Goal: Task Accomplishment & Management: Manage account settings

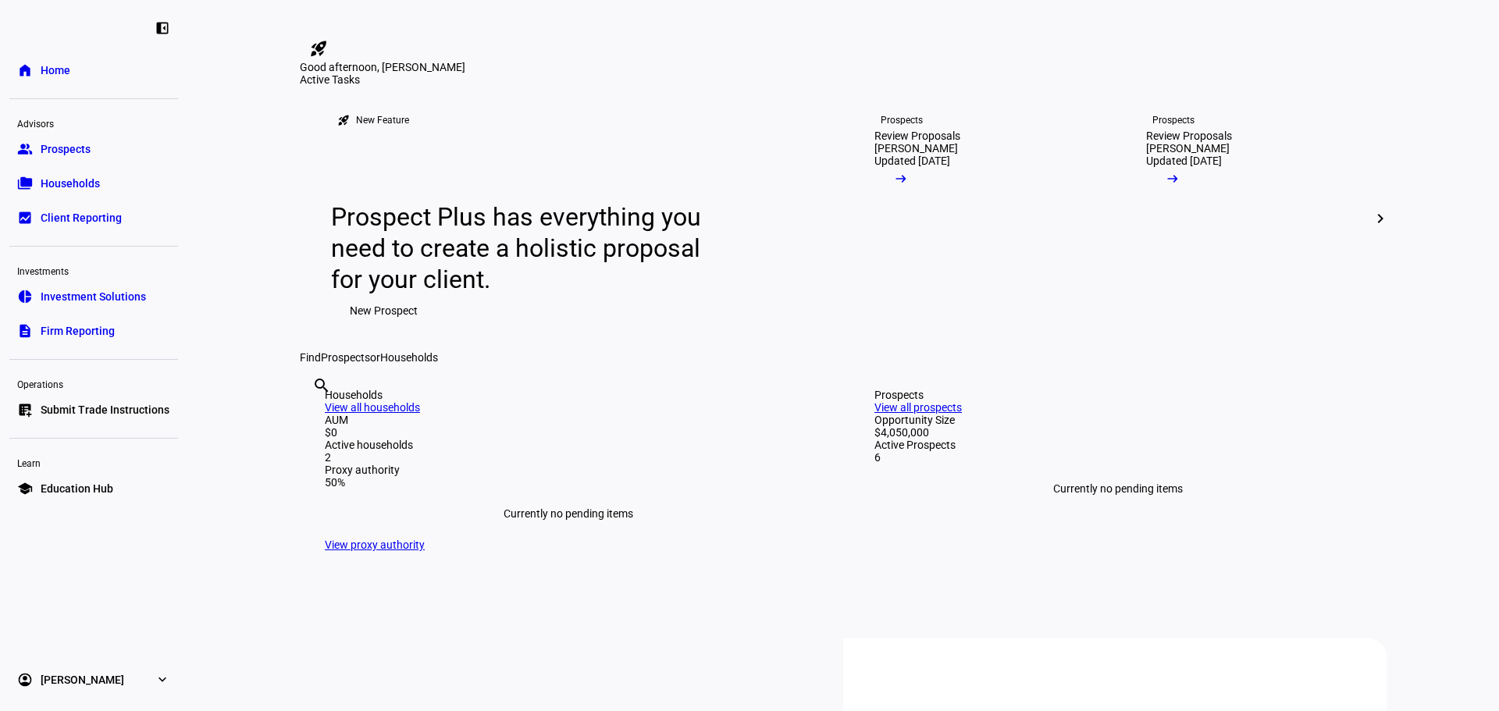
drag, startPoint x: 81, startPoint y: 147, endPoint x: 94, endPoint y: 152, distance: 13.6
click at [81, 147] on span "Prospects" at bounding box center [66, 149] width 50 height 16
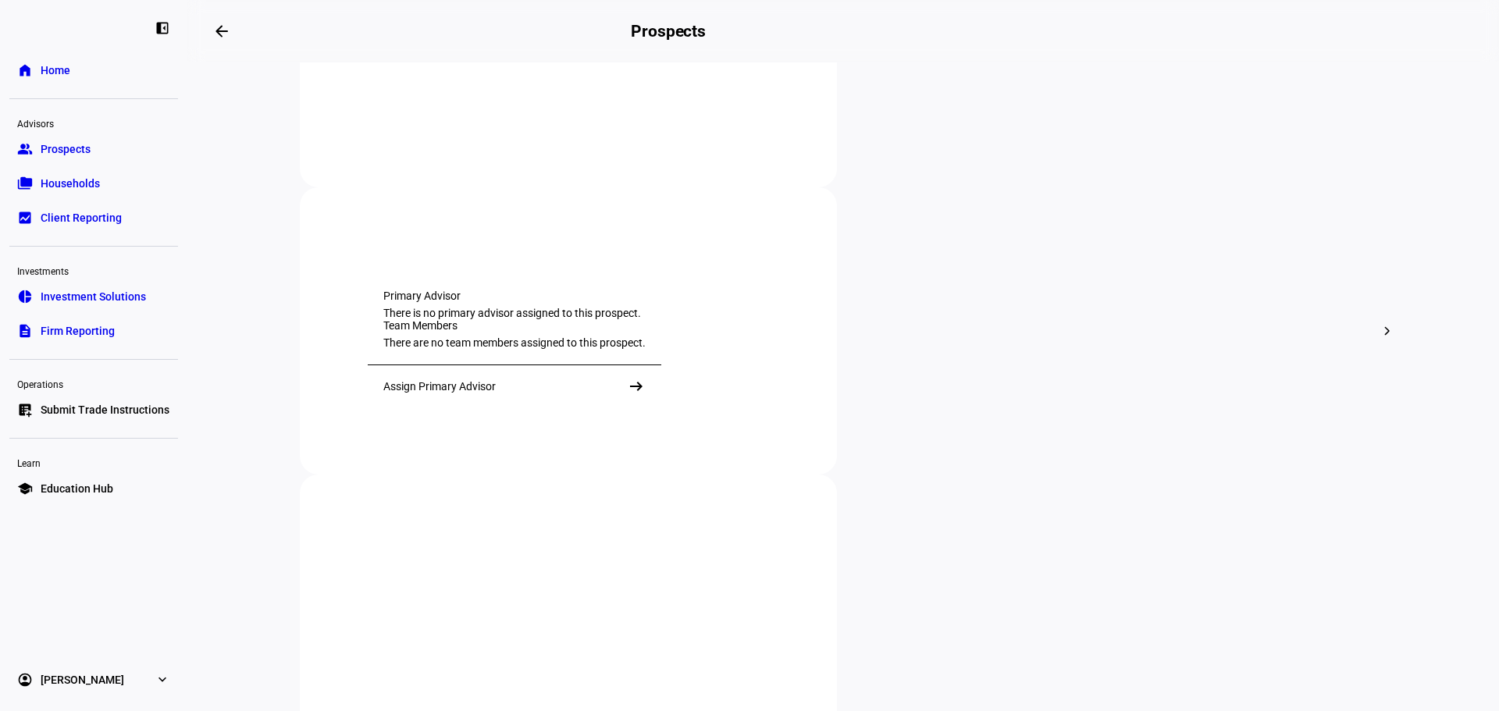
scroll to position [468, 0]
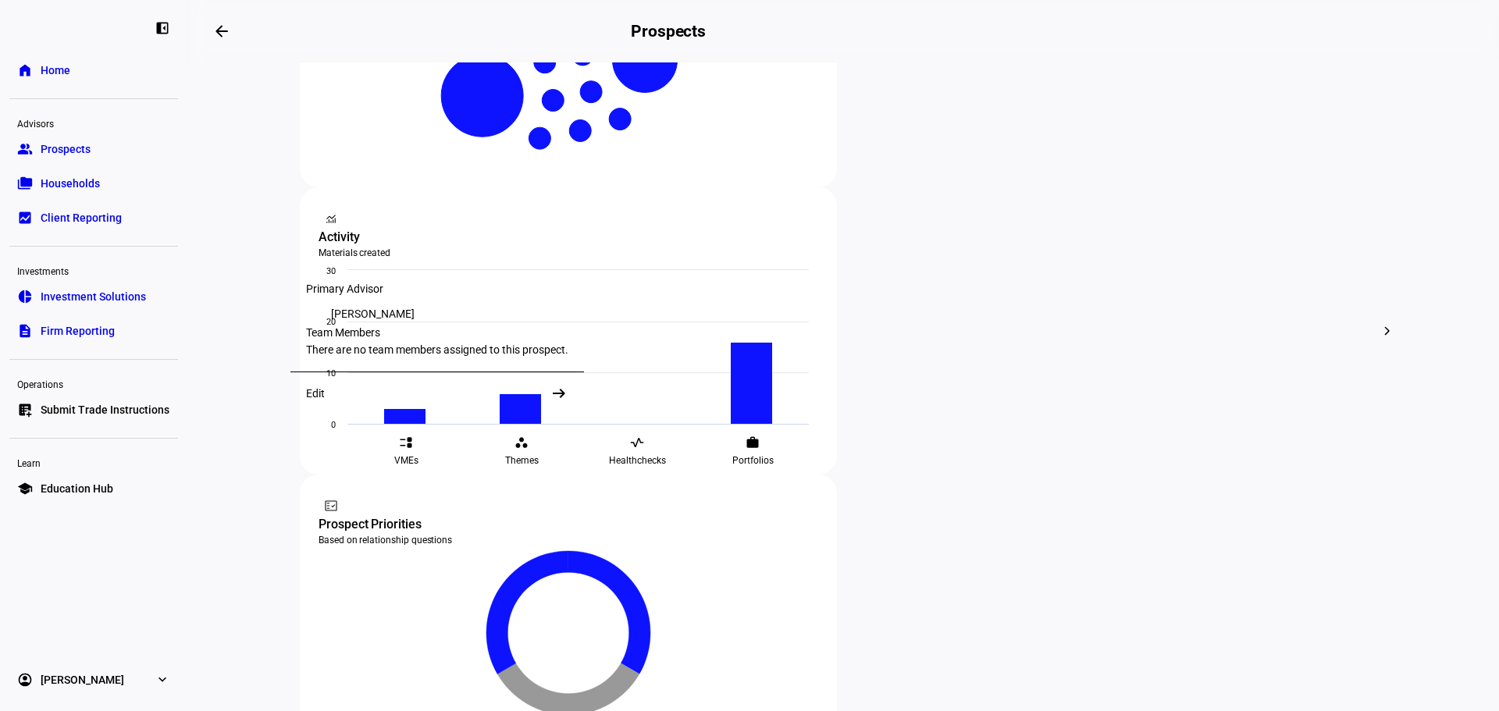
click at [311, 400] on div "Edit" at bounding box center [315, 393] width 19 height 12
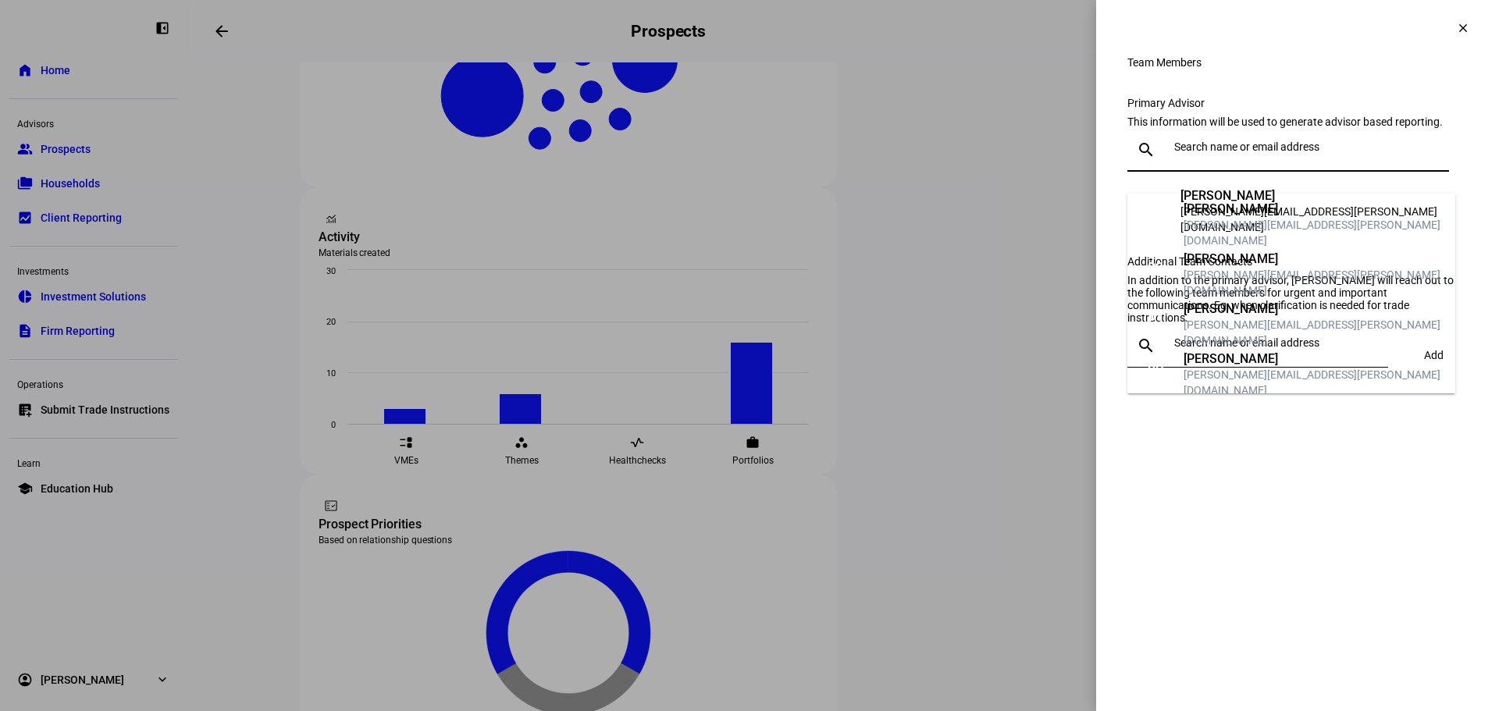
click at [1223, 153] on input "text" at bounding box center [1308, 147] width 269 height 12
click at [1221, 326] on div "dan.yeung@coldstream.com" at bounding box center [1313, 332] width 259 height 31
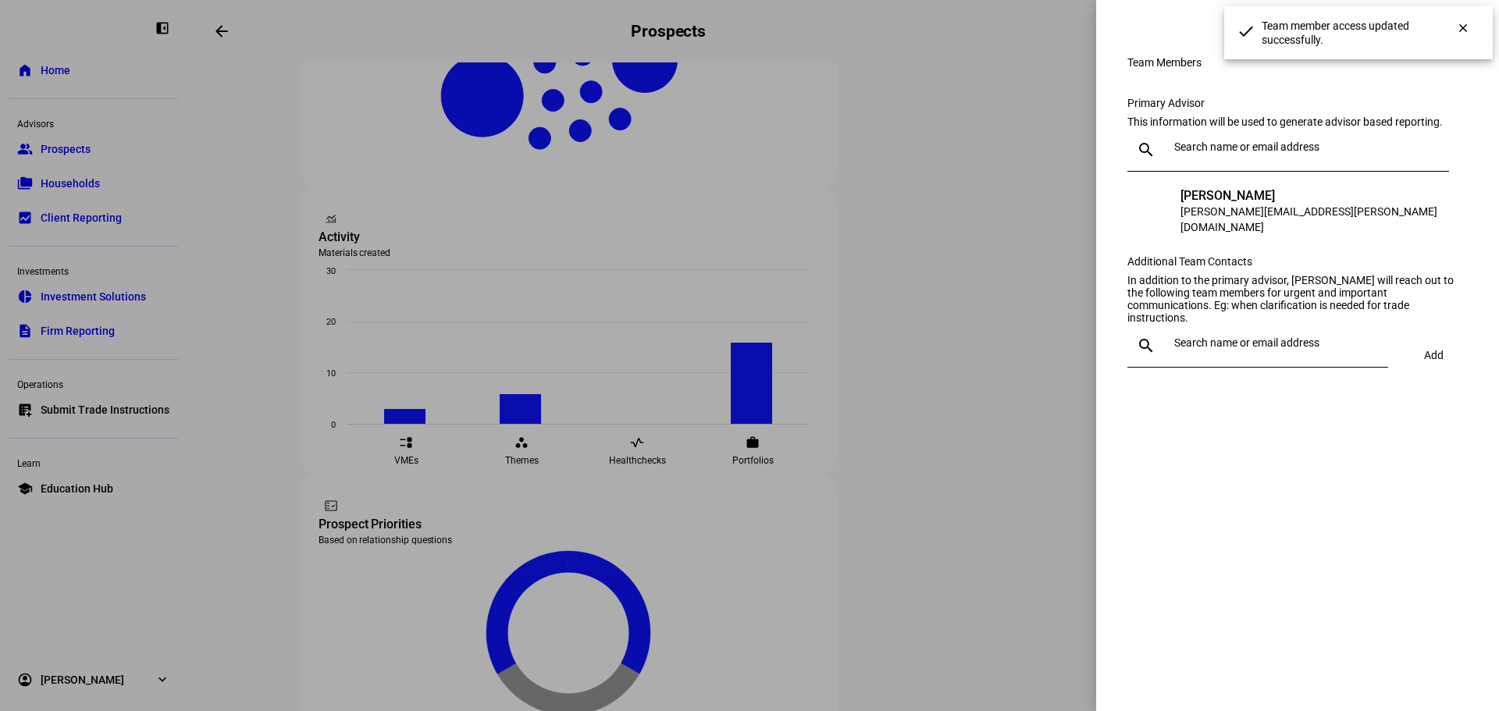
click at [1205, 153] on input "text" at bounding box center [1308, 147] width 269 height 12
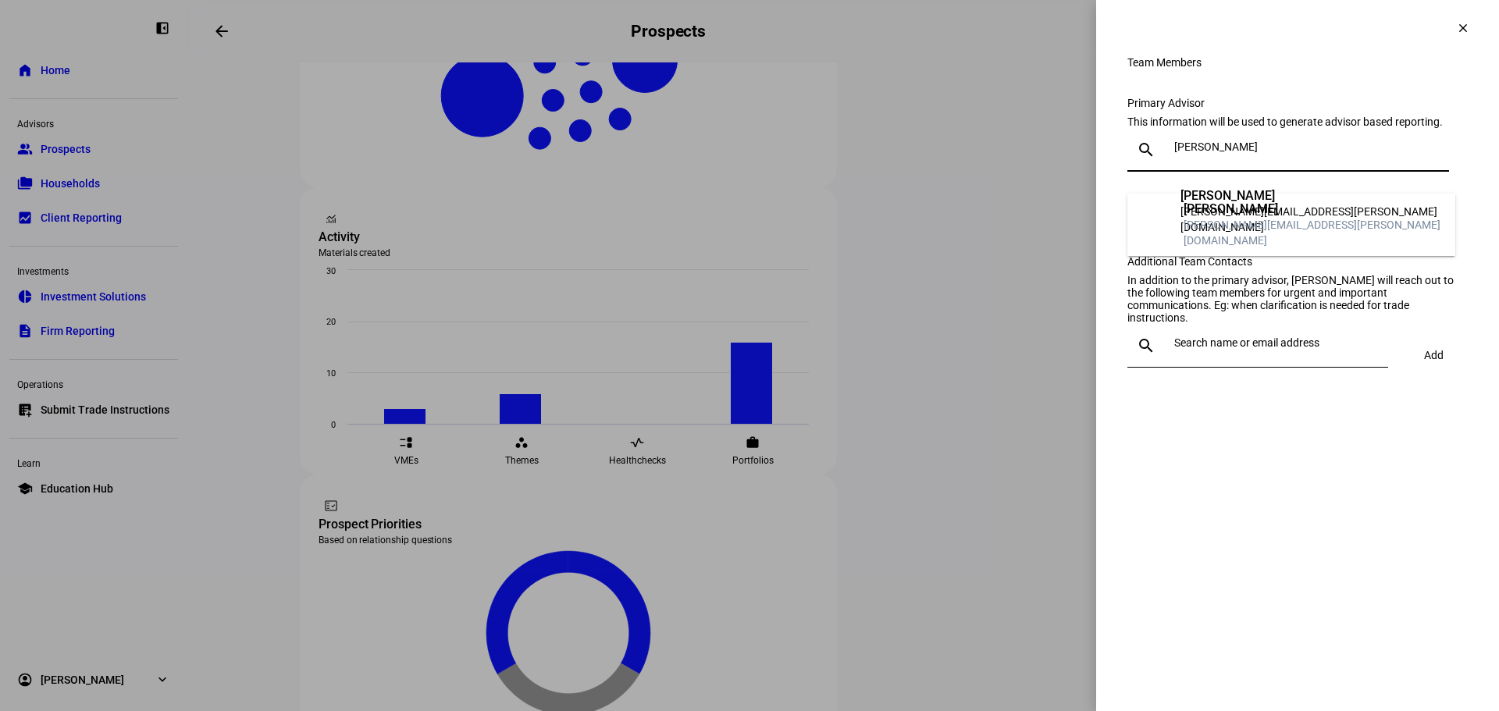
type input "ken"
click at [1228, 225] on div "ken.hallack@coldstream.com" at bounding box center [1313, 232] width 259 height 31
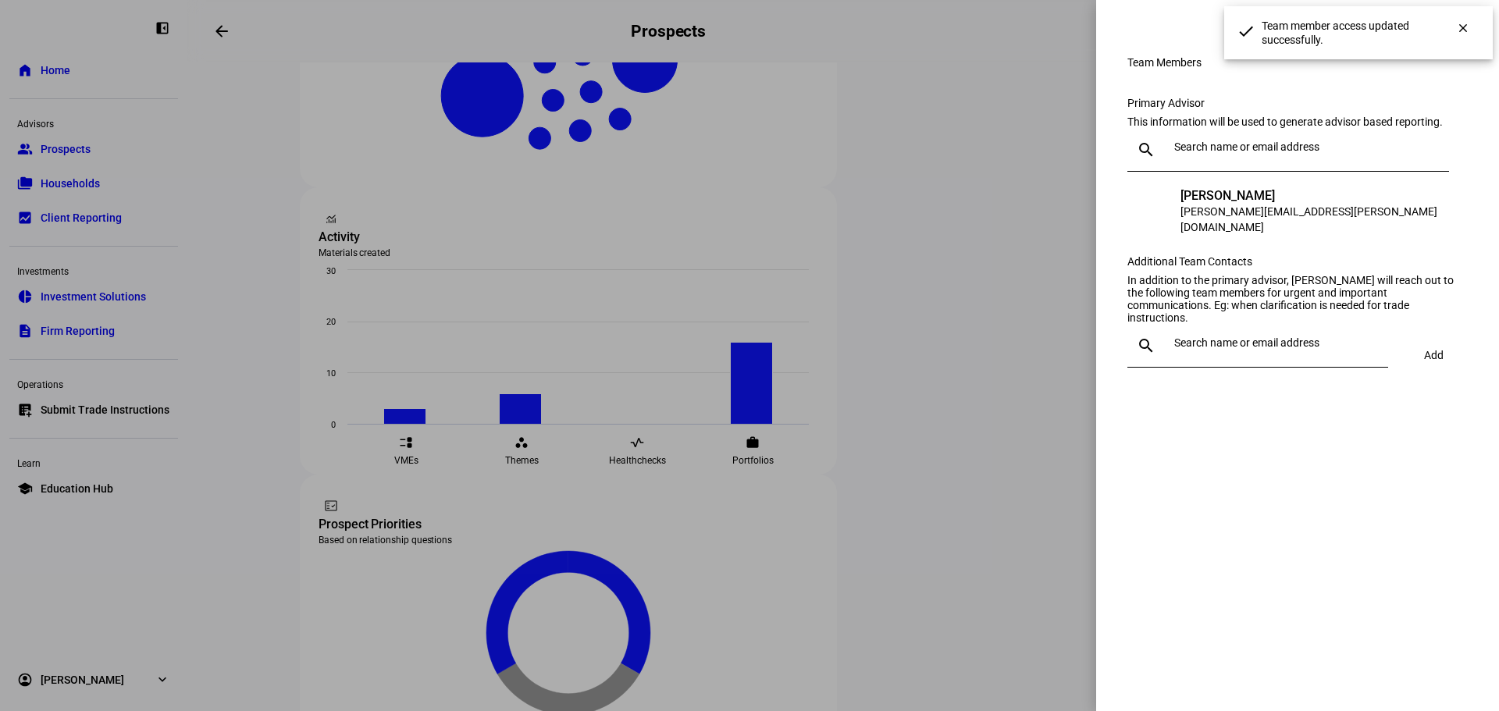
click at [1212, 153] on input "text" at bounding box center [1308, 147] width 269 height 12
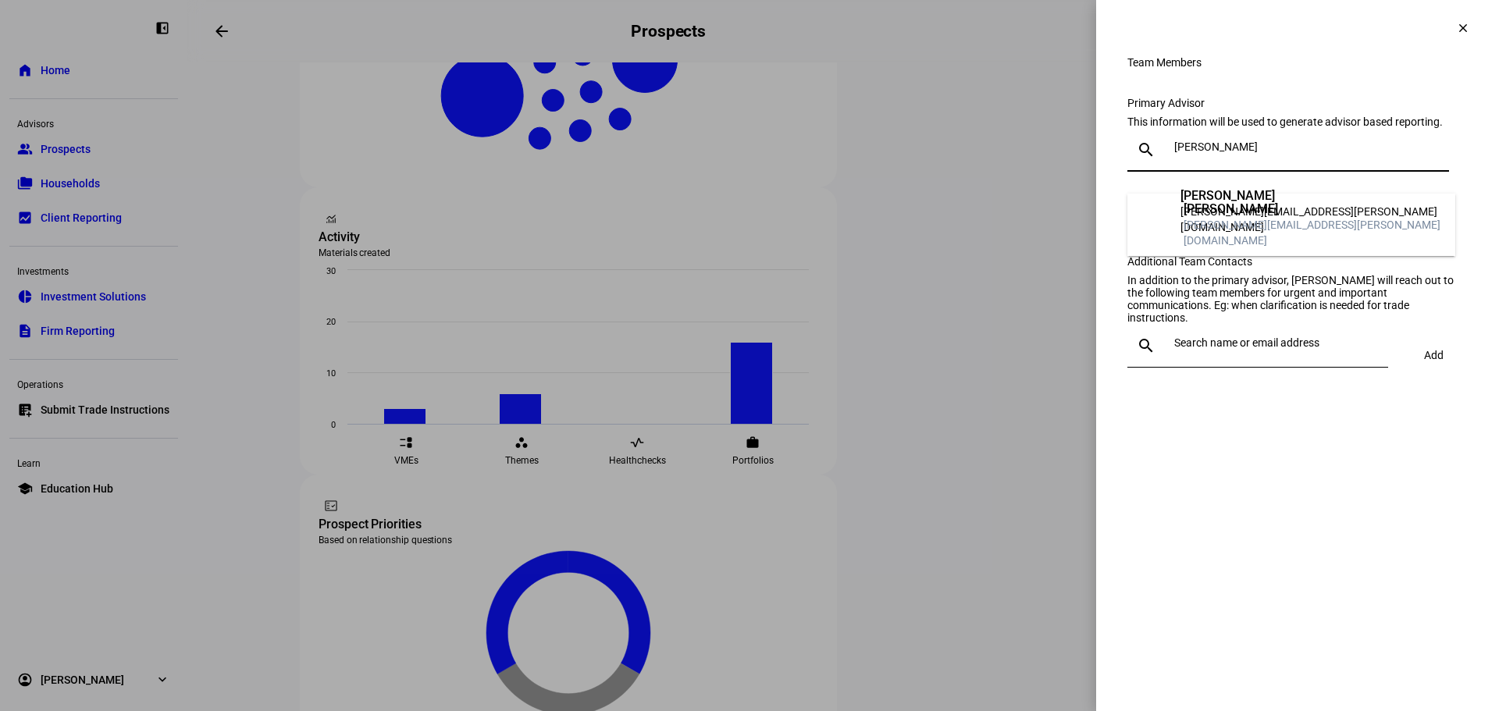
type input "sherrill"
click at [1206, 217] on div "Sherrill Klaver" at bounding box center [1313, 209] width 259 height 16
click at [1204, 153] on input "text" at bounding box center [1308, 147] width 269 height 12
type input "heather"
click at [1225, 214] on div "[PERSON_NAME]" at bounding box center [1313, 209] width 259 height 16
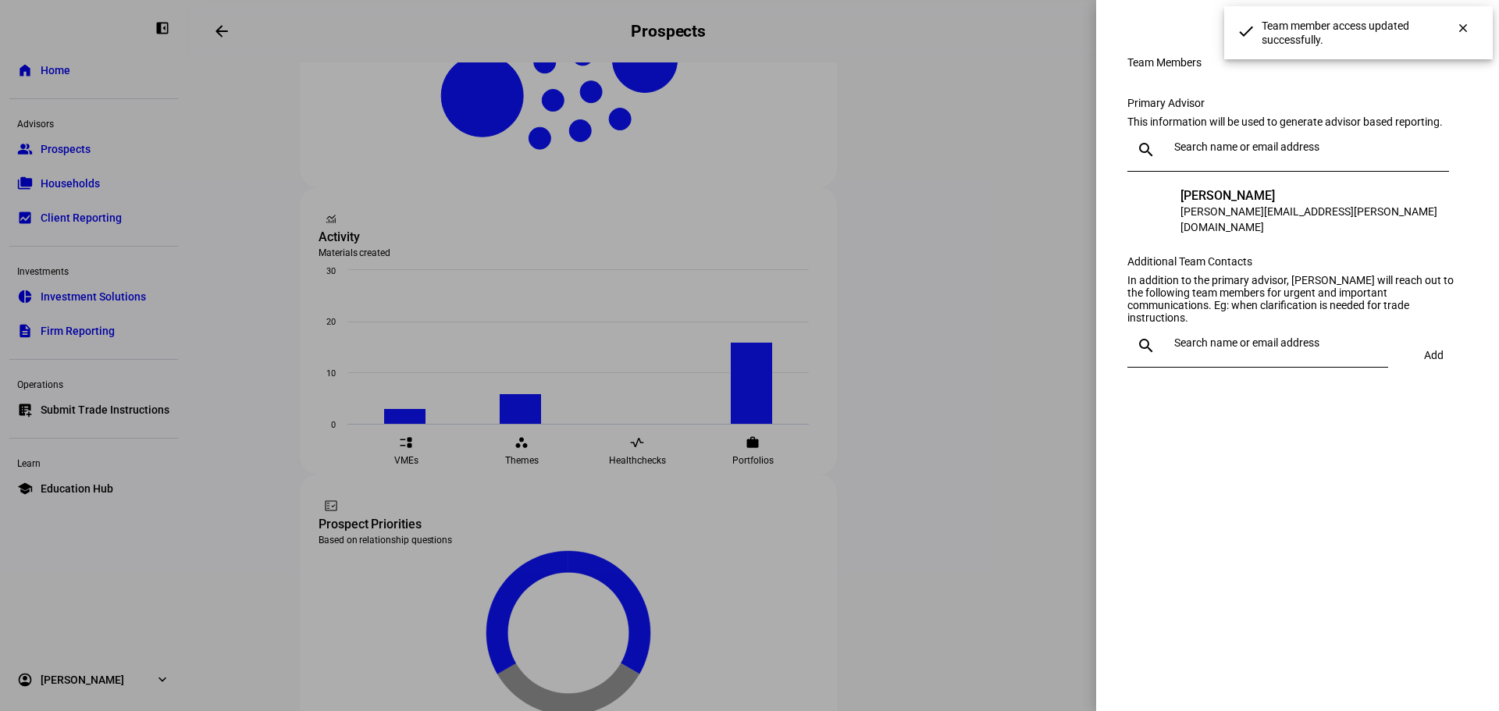
click at [1208, 368] on div at bounding box center [1272, 346] width 208 height 44
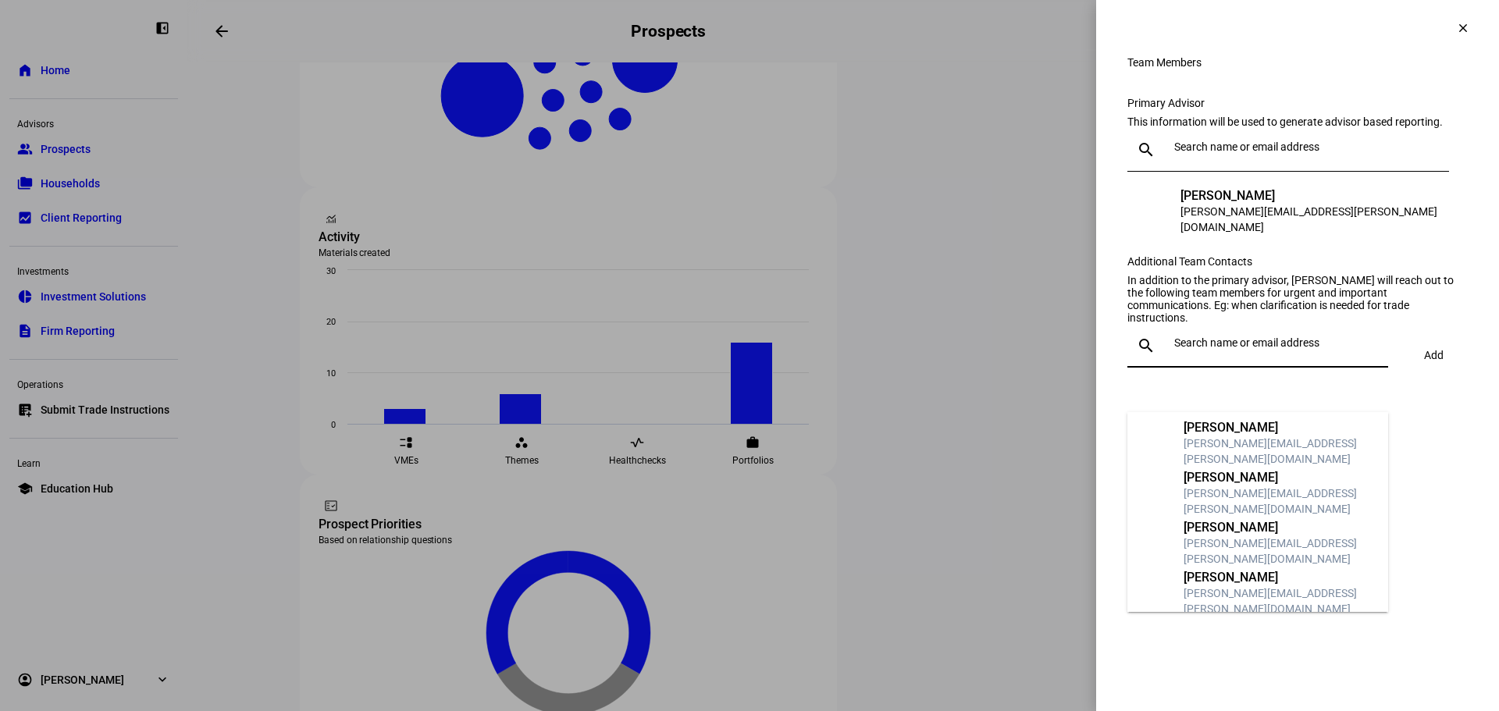
click at [1223, 536] on div "Dan Yeung" at bounding box center [1280, 528] width 192 height 16
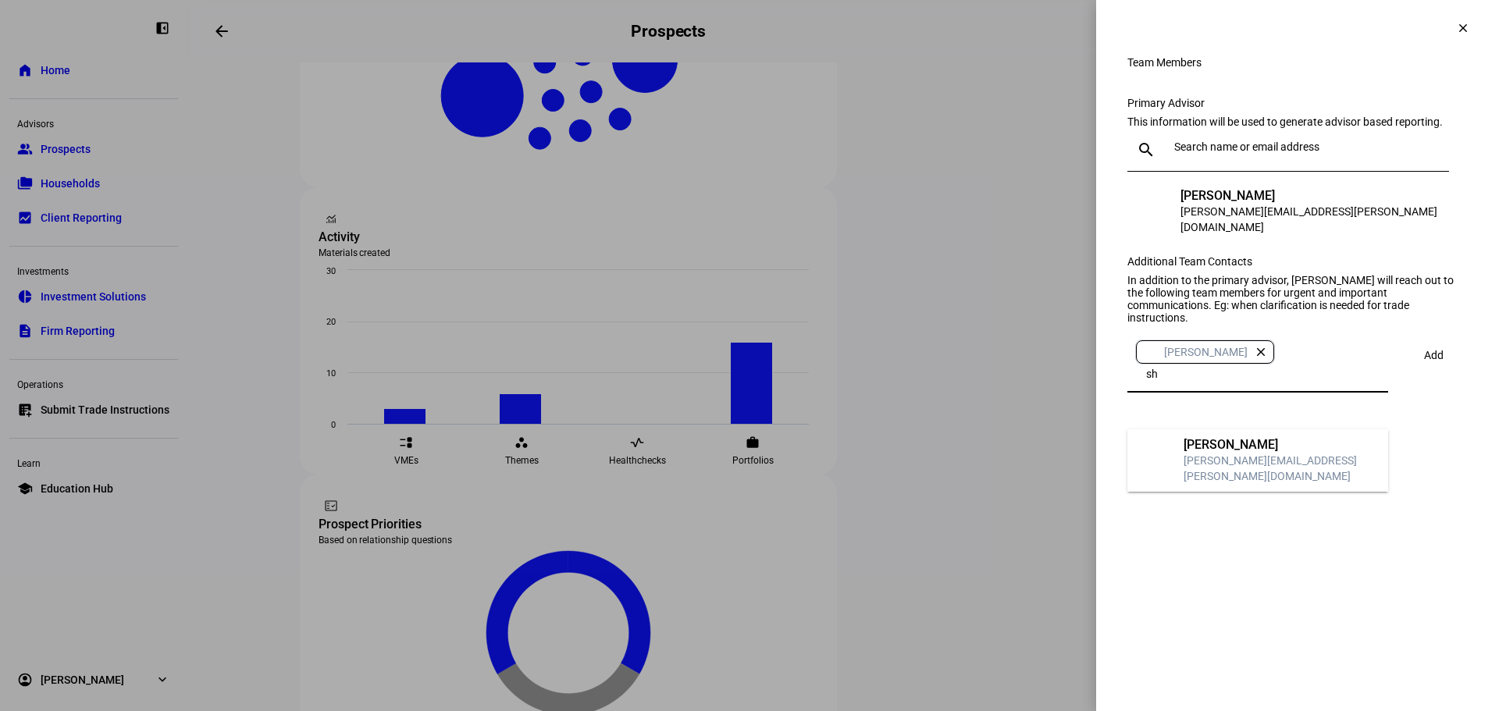
type input "sh"
click at [1239, 453] on div "Sherrill Klaver" at bounding box center [1280, 445] width 192 height 16
type input "ken"
click at [1234, 453] on div "[PERSON_NAME]" at bounding box center [1280, 445] width 192 height 16
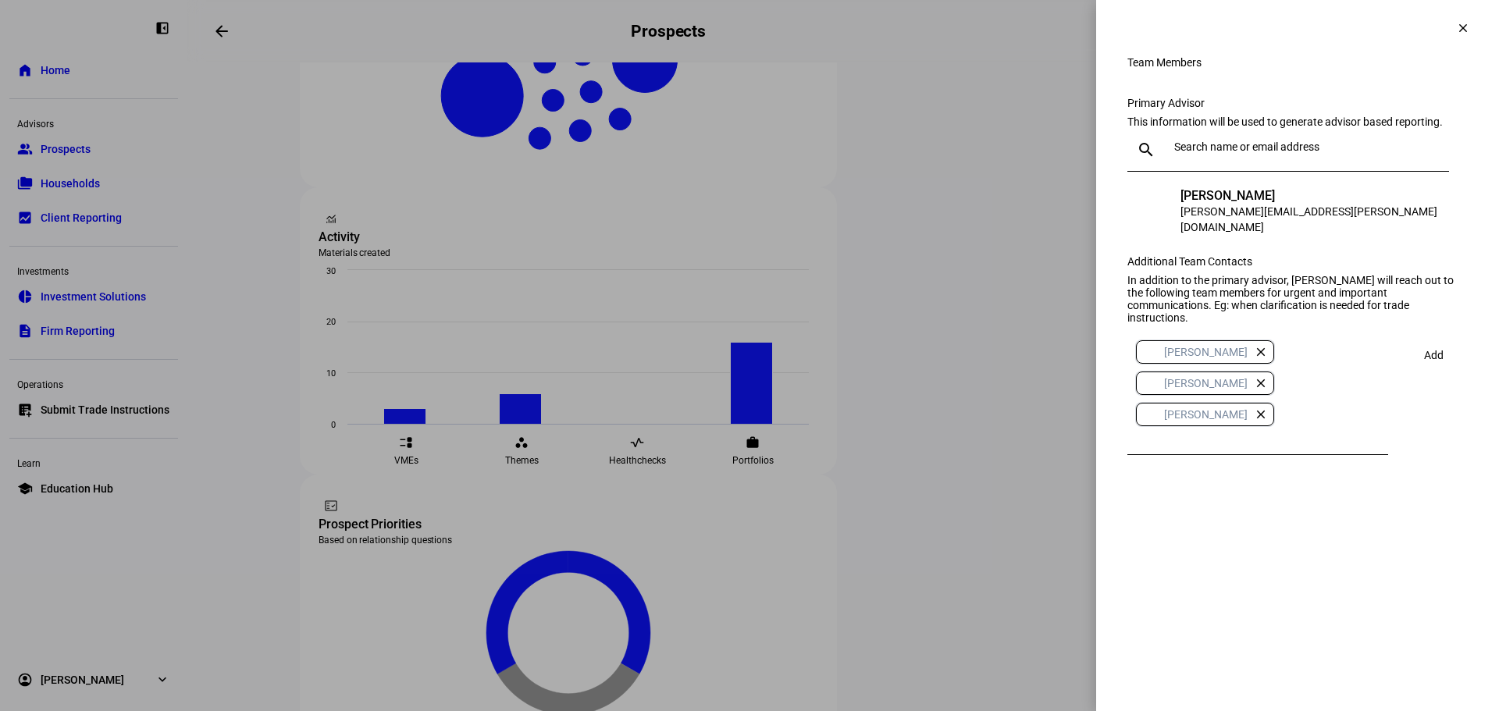
click at [1435, 361] on span "Add" at bounding box center [1434, 355] width 20 height 12
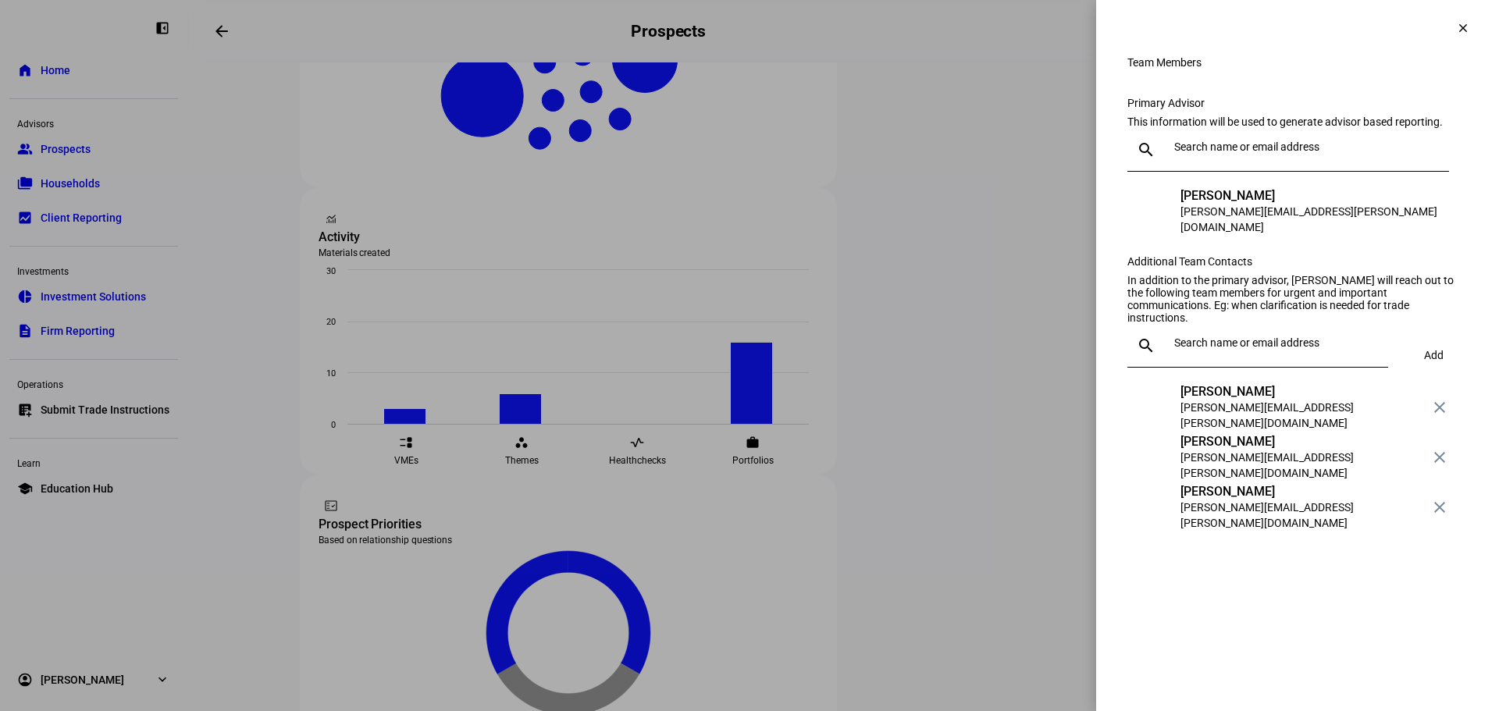
click at [764, 437] on div at bounding box center [749, 355] width 1499 height 711
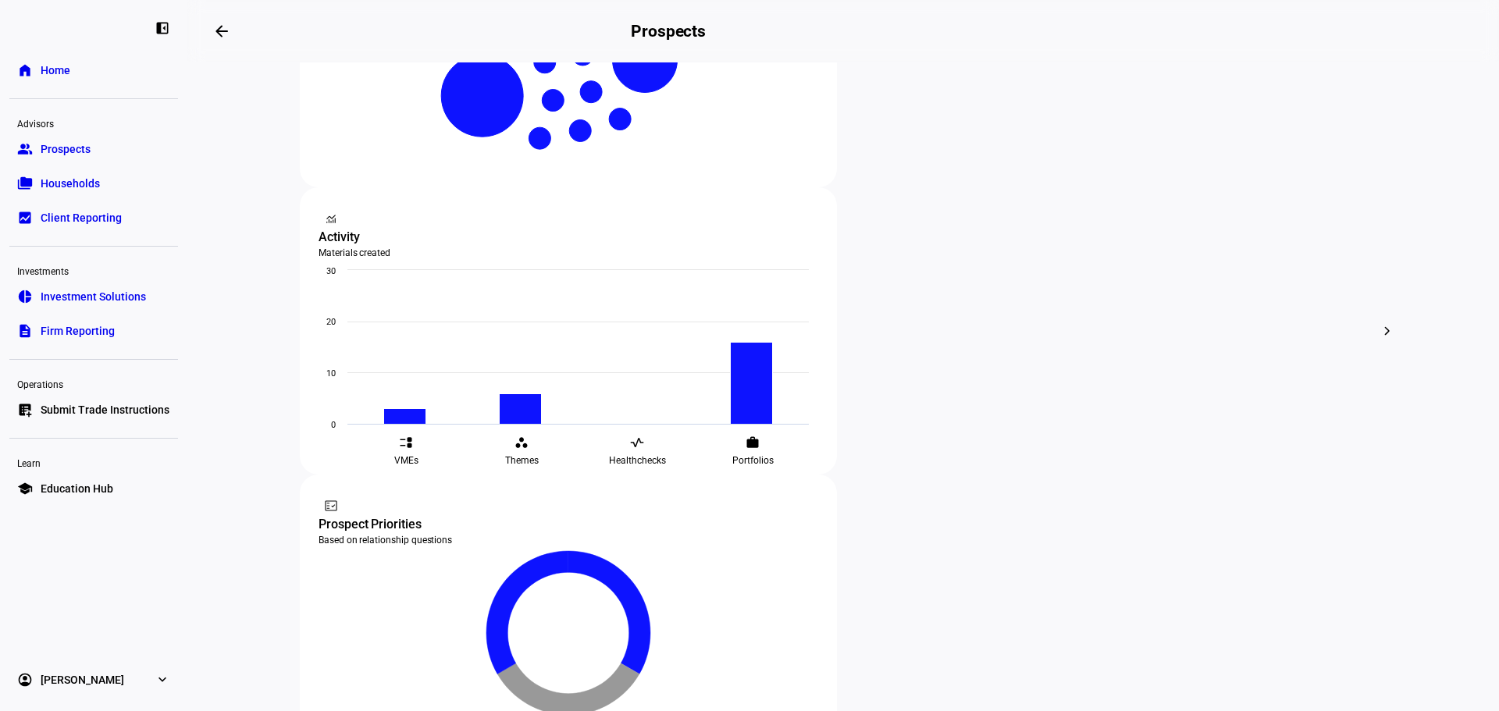
click at [810, 279] on div at bounding box center [749, 355] width 1499 height 711
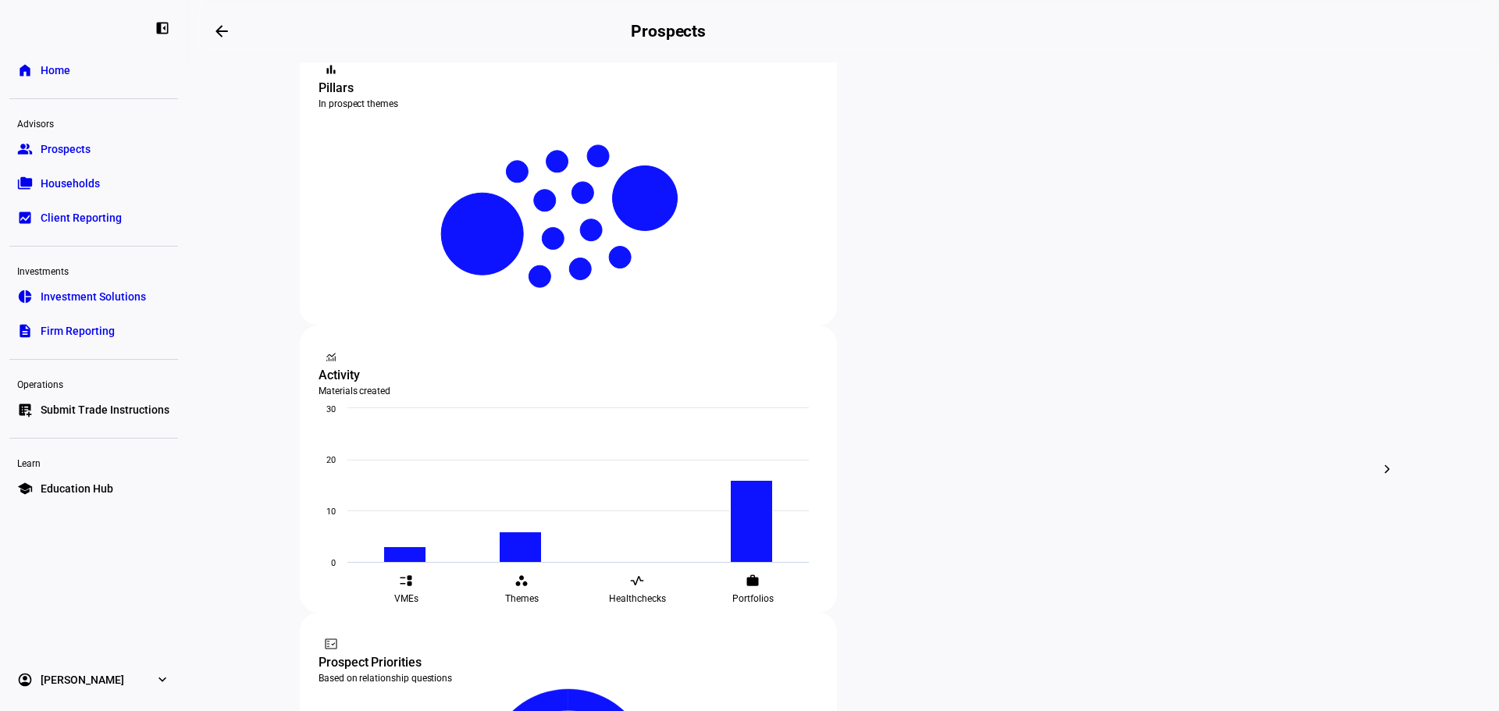
scroll to position [312, 0]
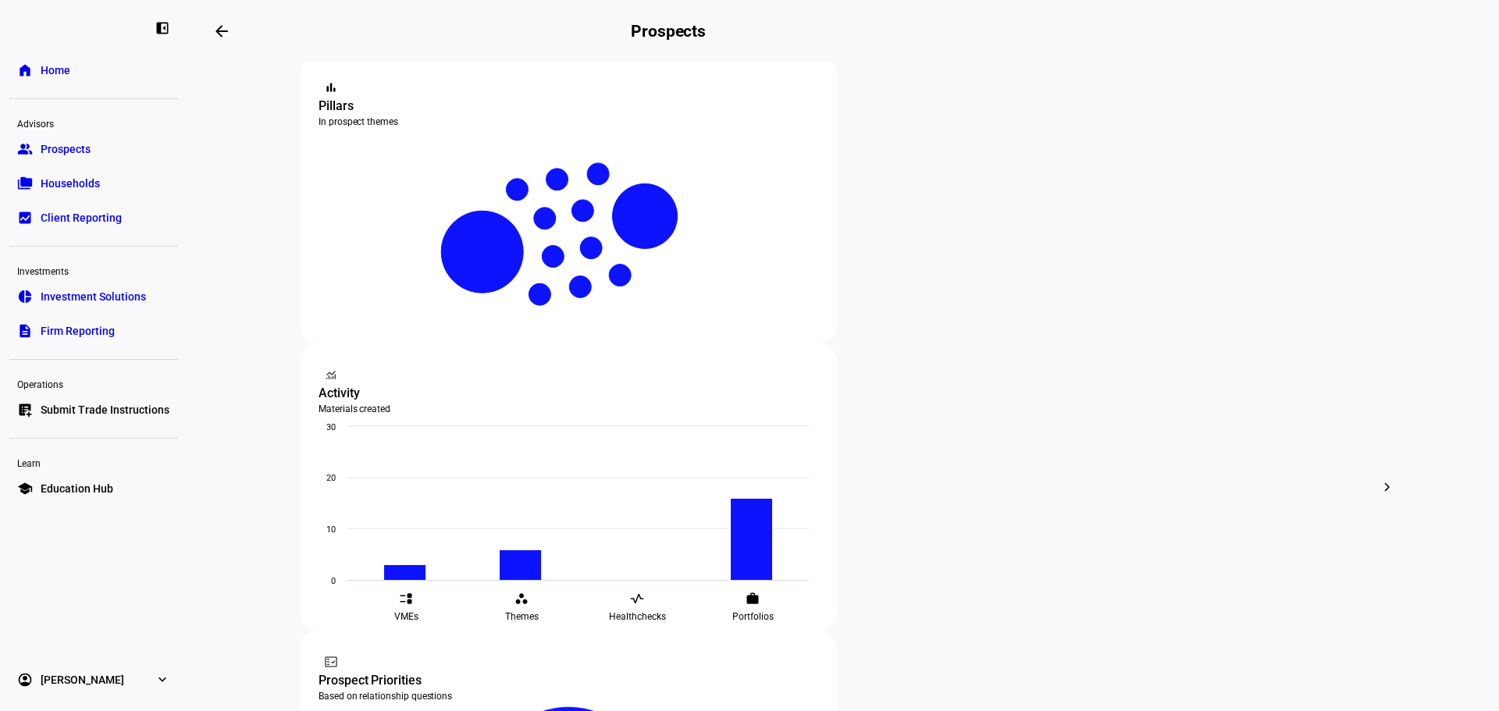
click at [51, 70] on span "Home" at bounding box center [56, 70] width 30 height 16
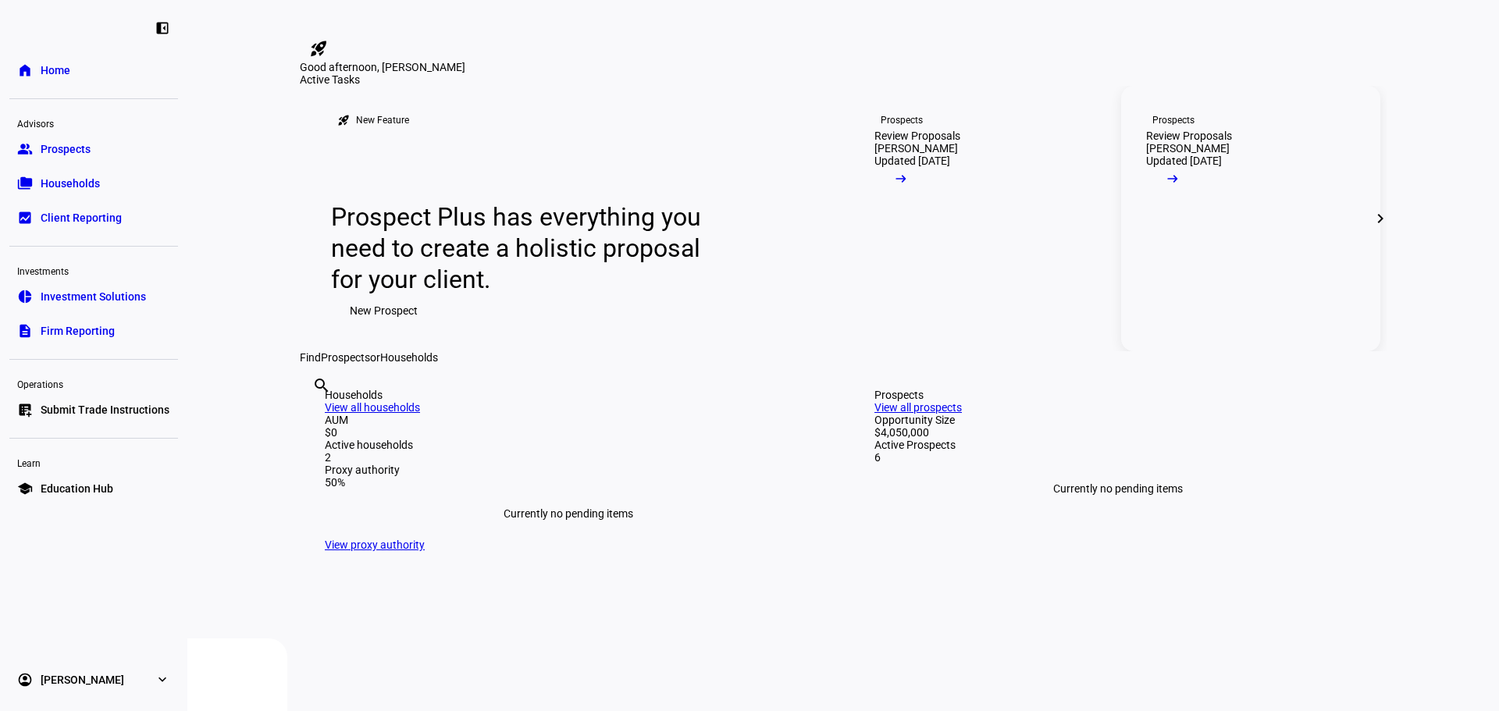
click at [1224, 142] on div "Review Proposals" at bounding box center [1189, 136] width 86 height 12
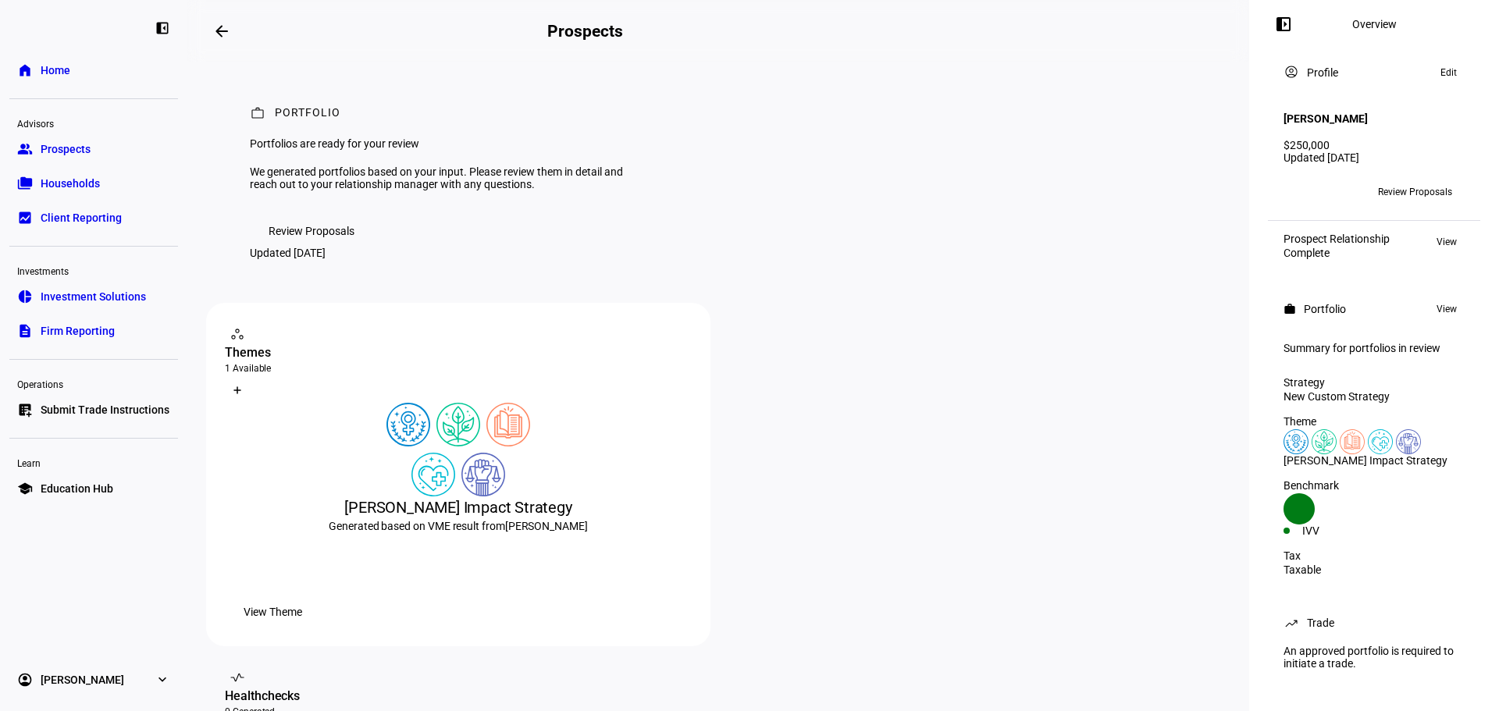
click at [334, 247] on span "Review Proposals" at bounding box center [312, 230] width 86 height 31
drag, startPoint x: 55, startPoint y: 69, endPoint x: 71, endPoint y: 76, distance: 17.5
click at [55, 69] on span "Home" at bounding box center [56, 70] width 30 height 16
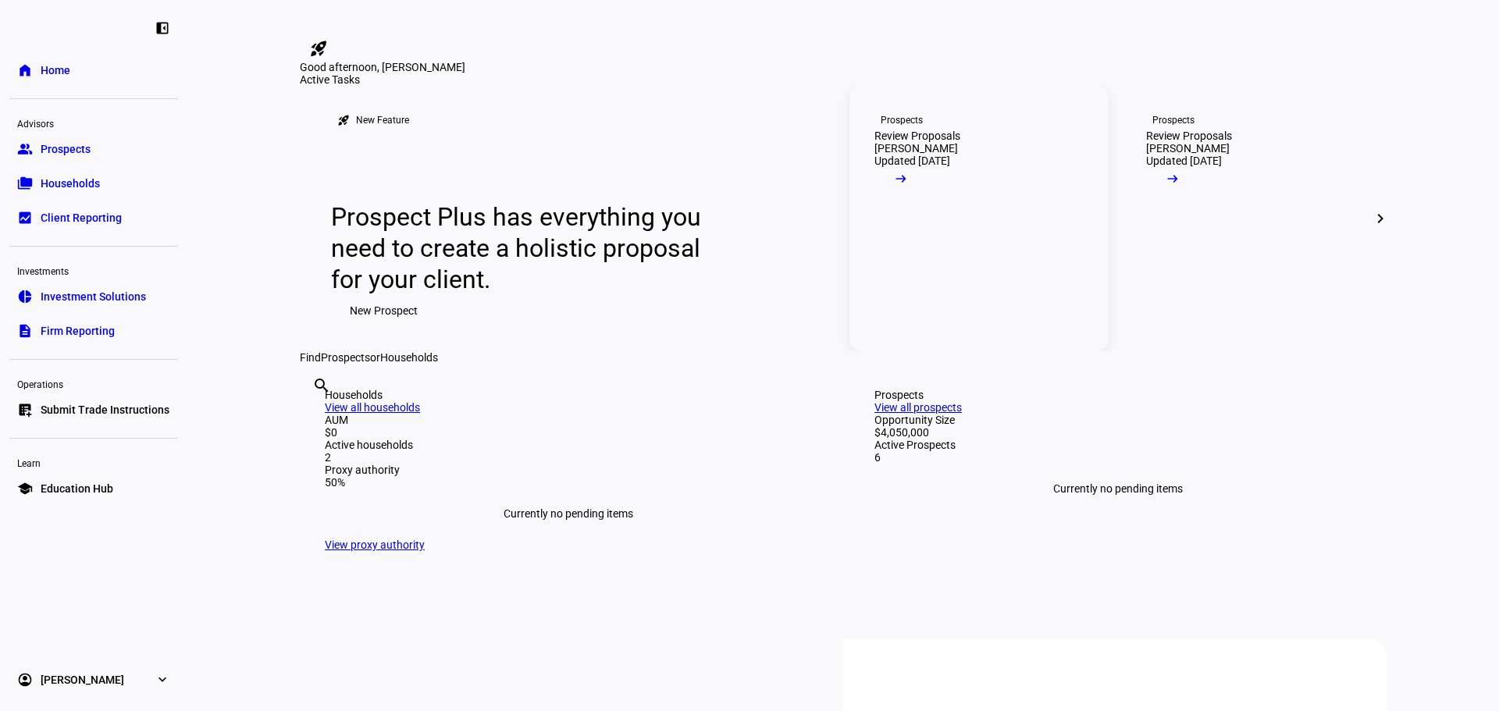
click at [927, 198] on span at bounding box center [900, 182] width 53 height 31
